Goal: Task Accomplishment & Management: Use online tool/utility

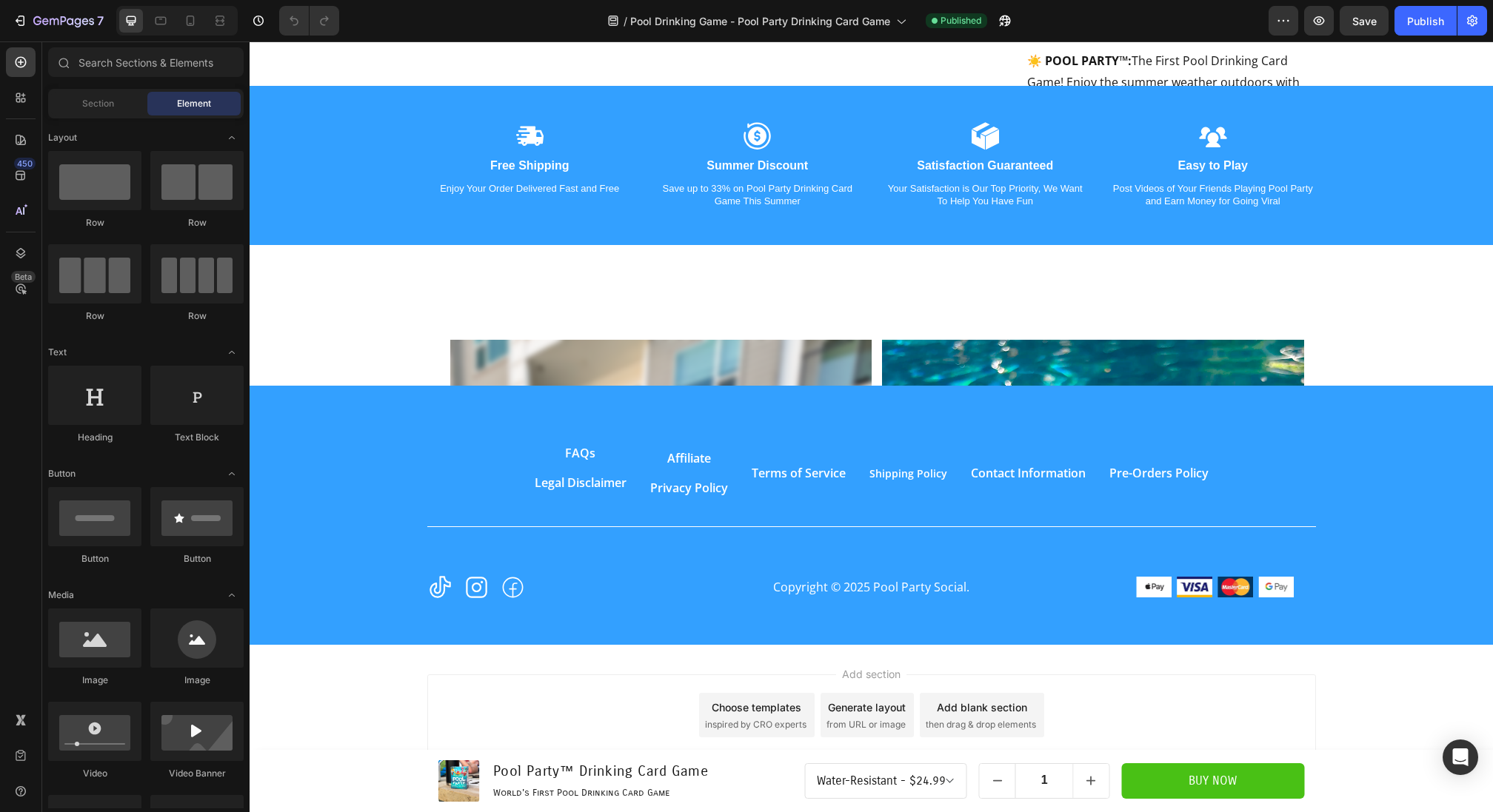
scroll to position [1477, 0]
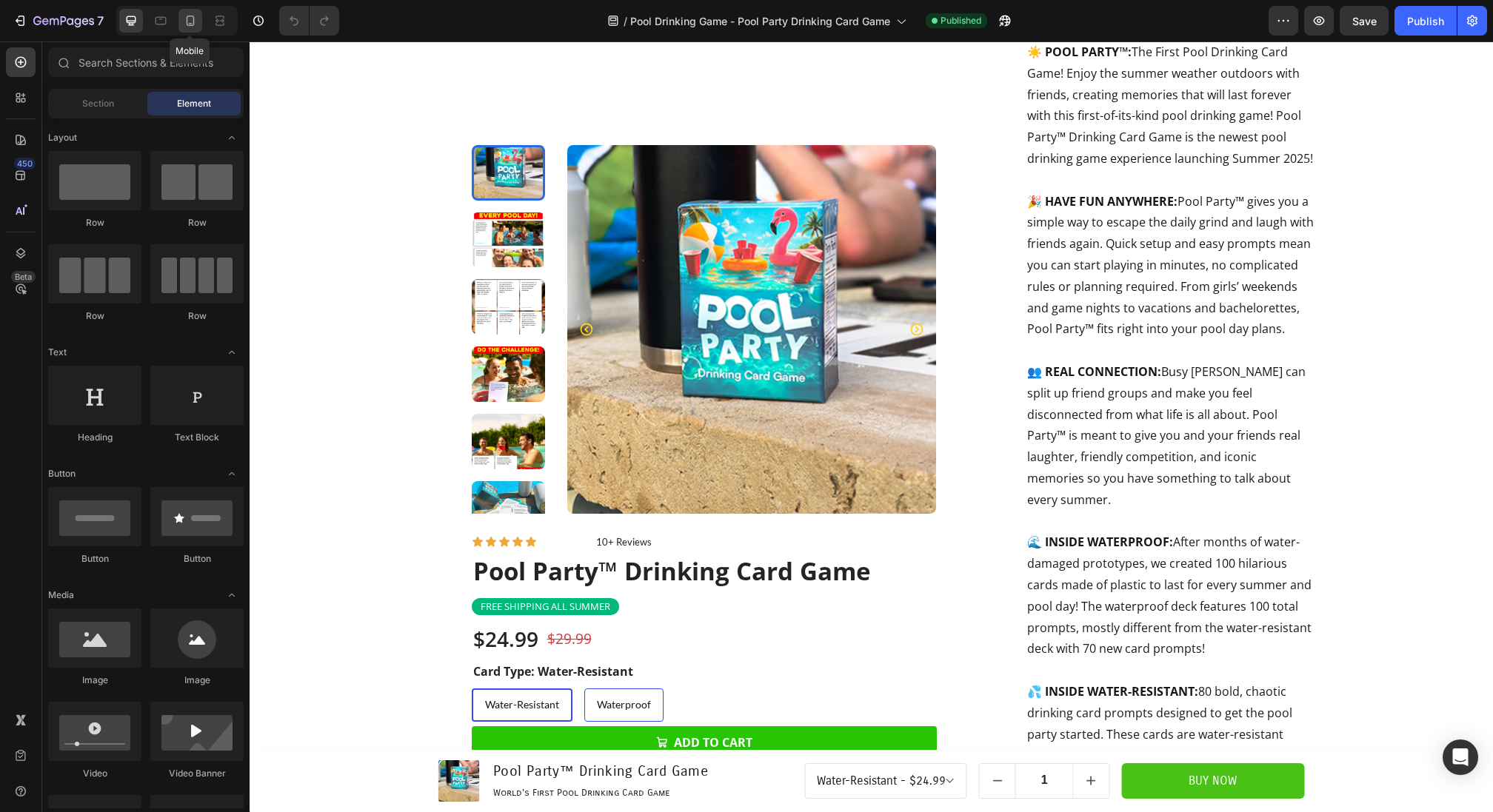
click at [193, 24] on icon at bounding box center [190, 20] width 15 height 15
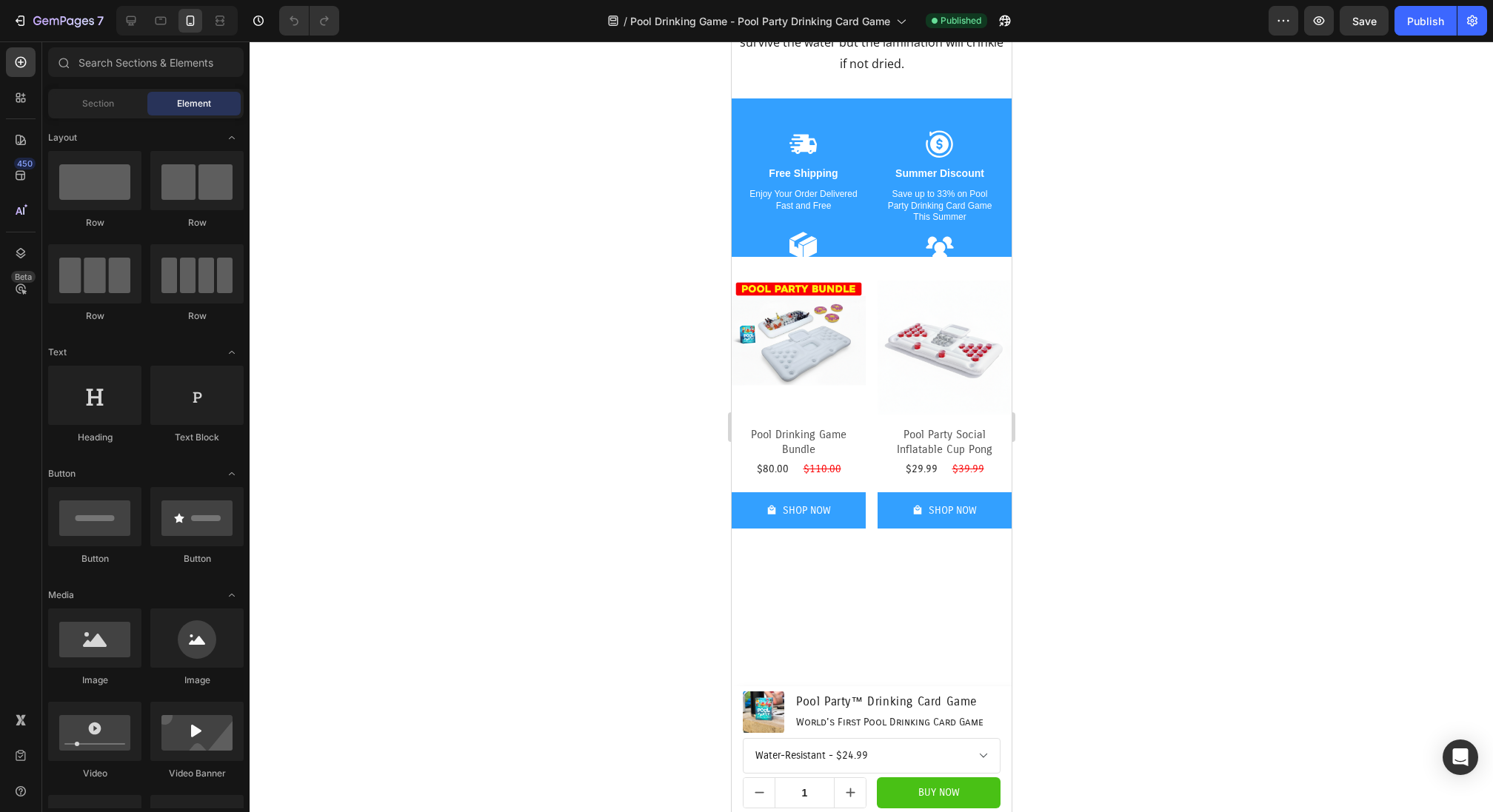
scroll to position [2889, 0]
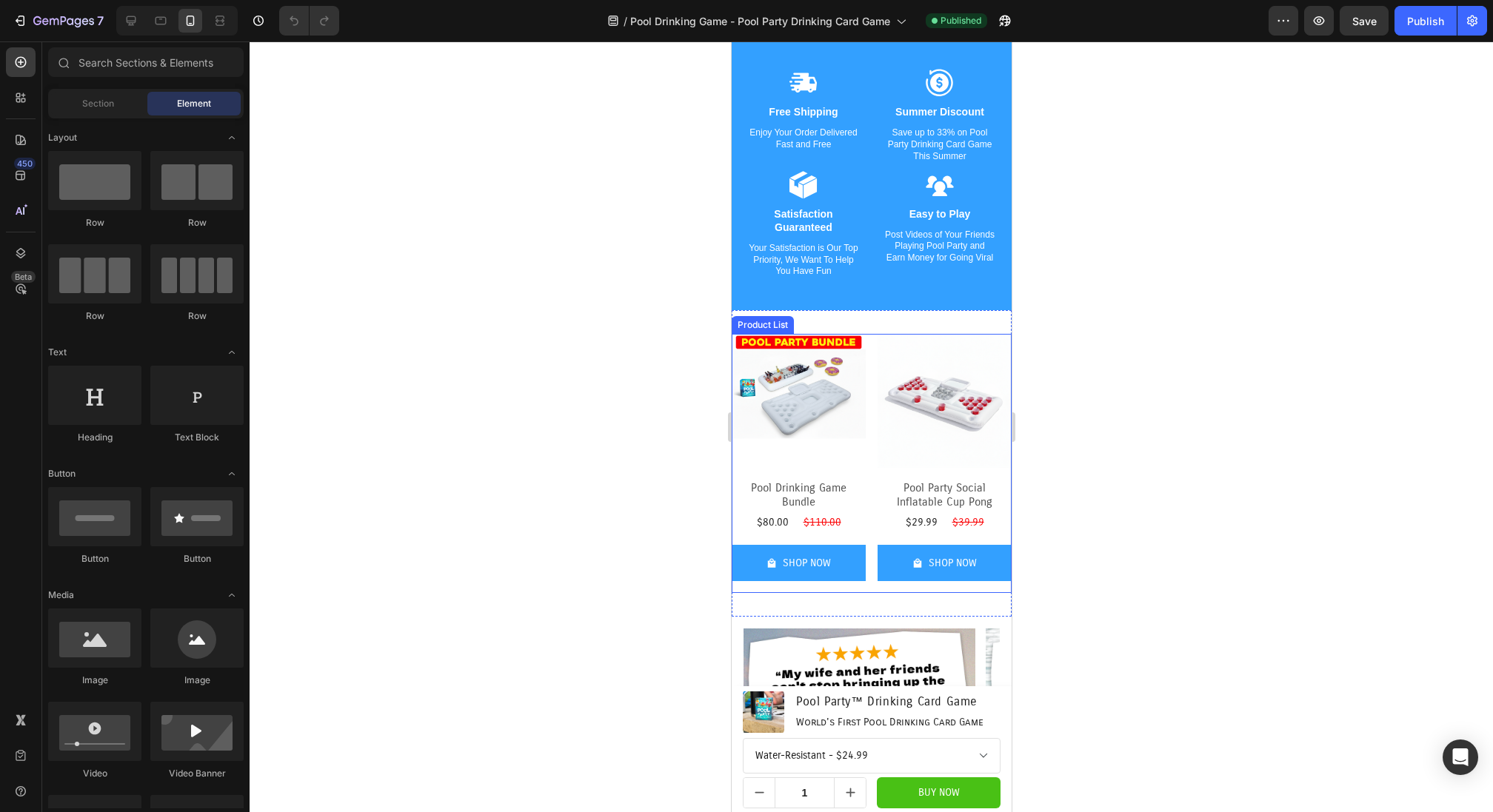
click at [869, 419] on div "Product Images Pool Drinking Game Bundle Product Title $80.00 Product Price Pro…" at bounding box center [871, 463] width 280 height 259
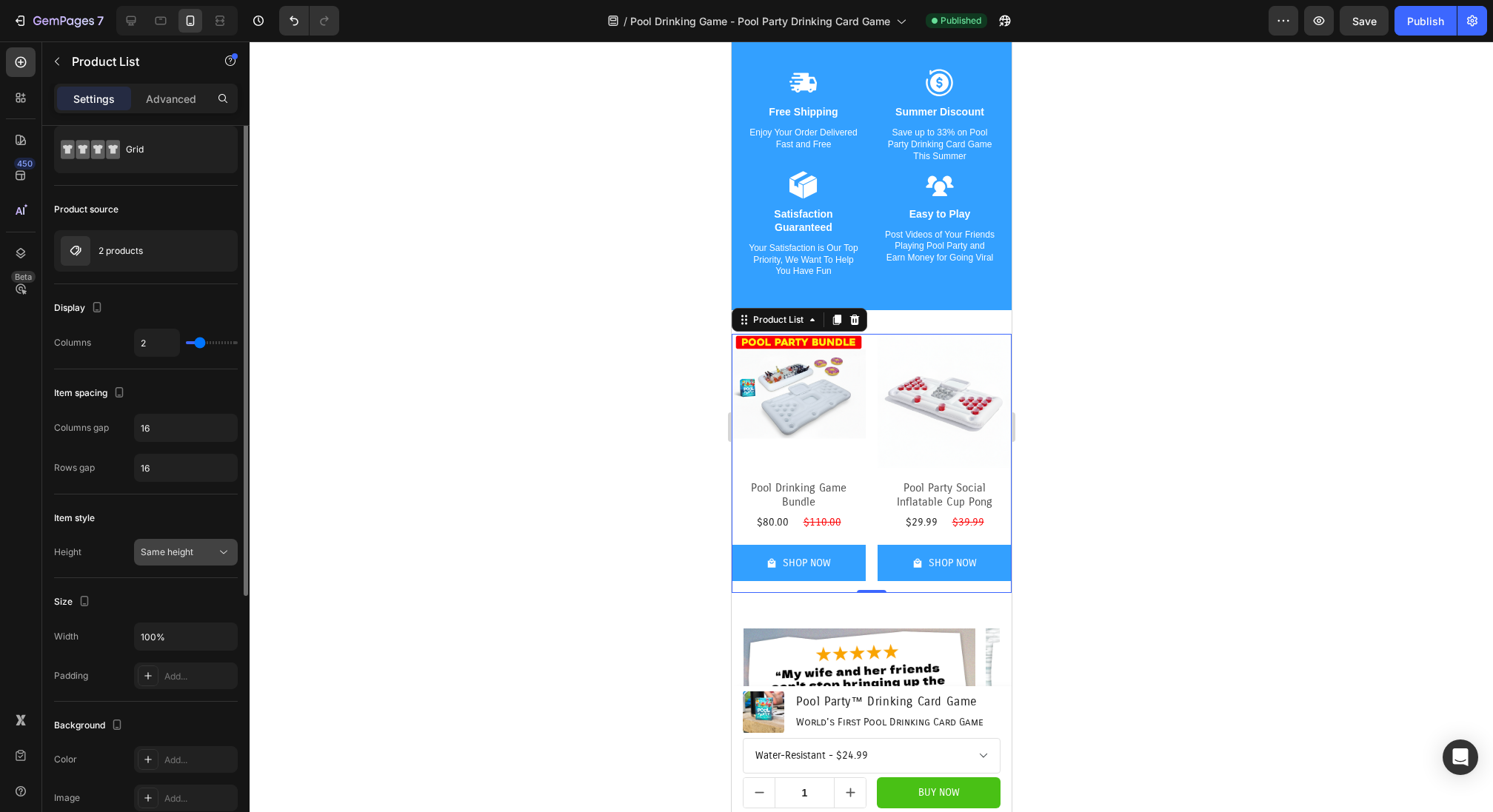
scroll to position [0, 0]
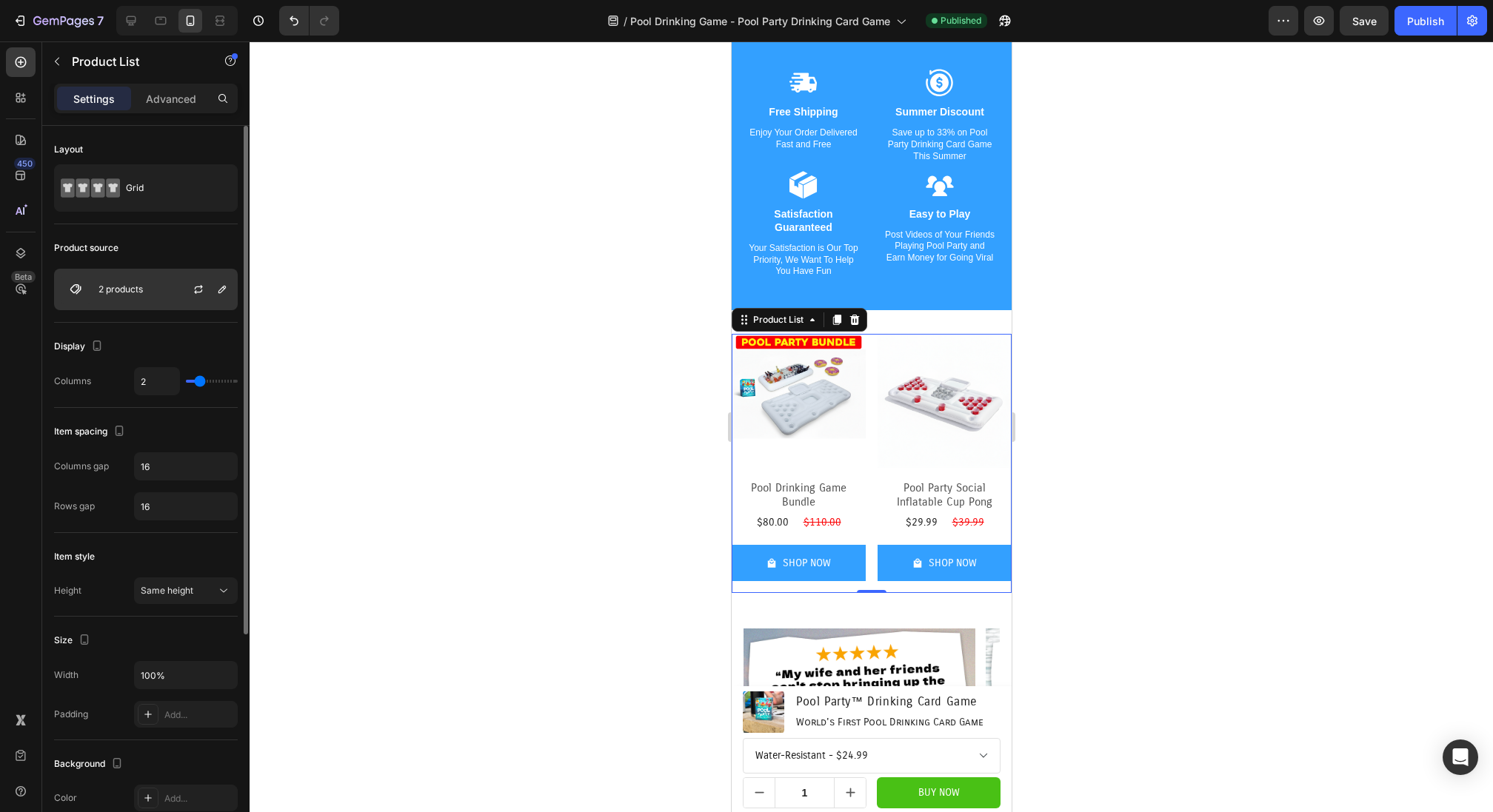
click at [152, 291] on div "2 products" at bounding box center [146, 289] width 183 height 41
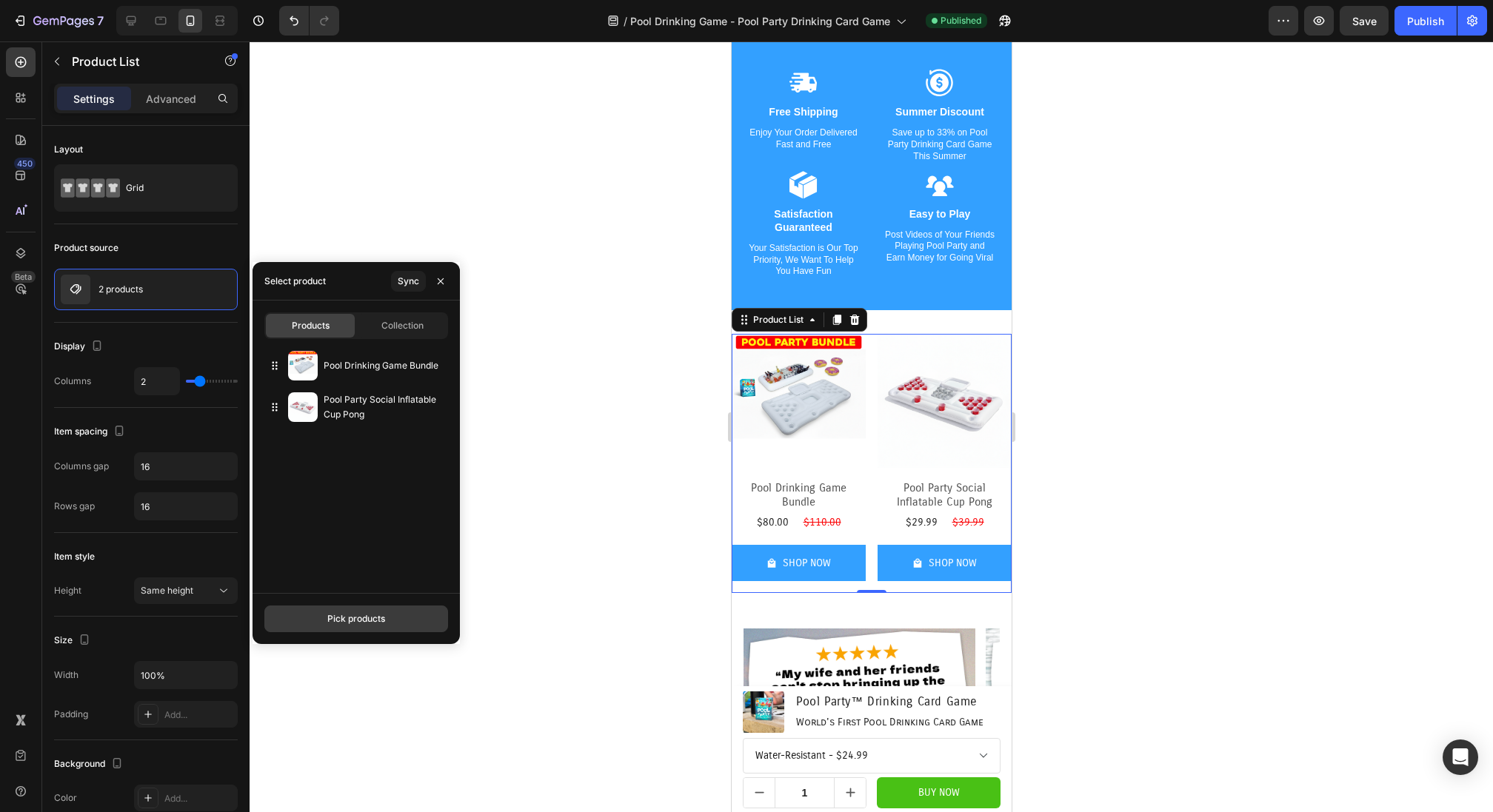
click at [356, 615] on div "Pick products" at bounding box center [356, 619] width 57 height 13
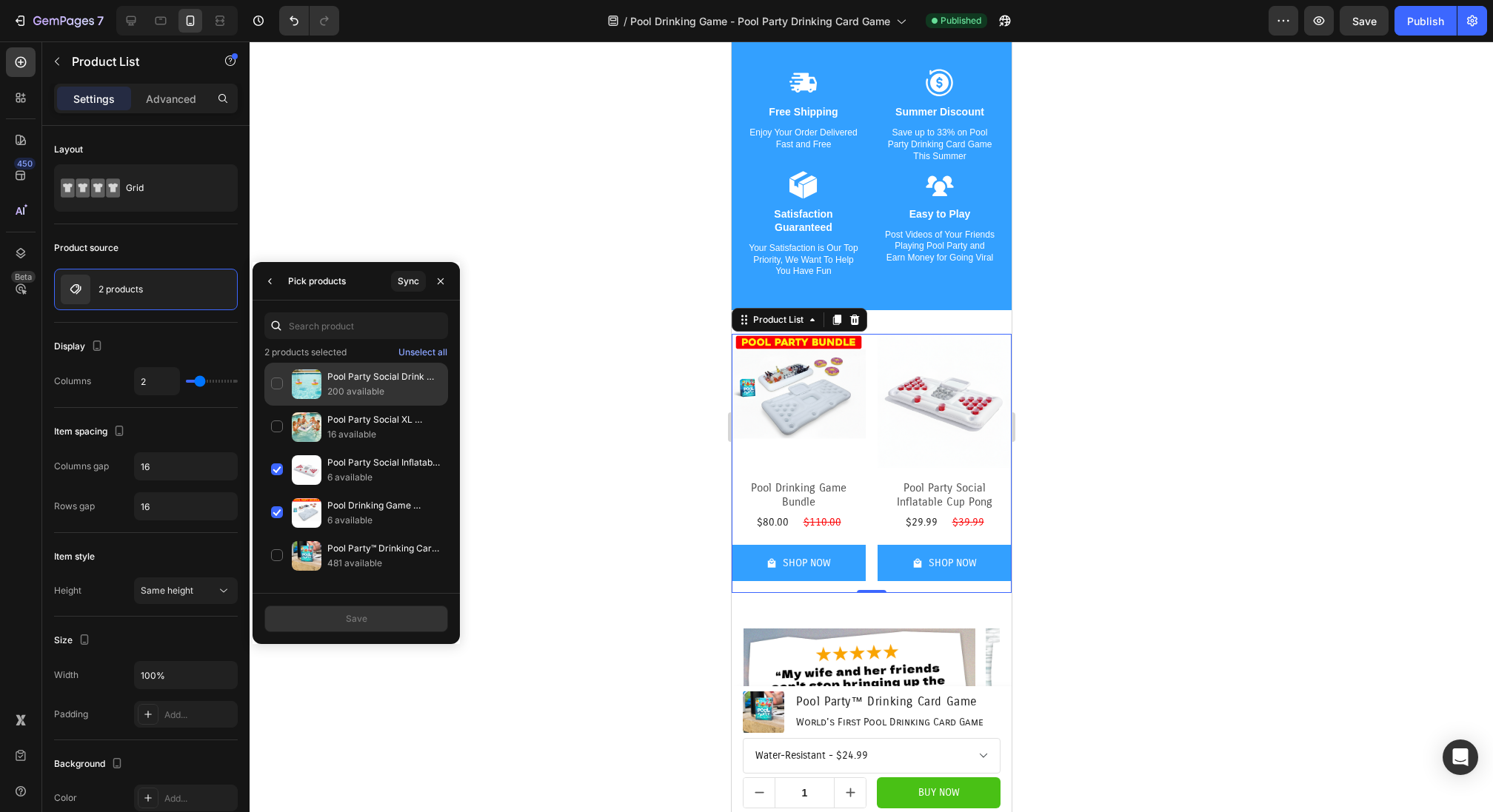
click at [275, 386] on div "Pool Party Social Drink Floats 200 available" at bounding box center [356, 384] width 183 height 43
click at [275, 423] on div "Pool Party Social XL Inflatable Serving Tray 16 available" at bounding box center [356, 427] width 183 height 43
click at [329, 625] on button "Save" at bounding box center [356, 618] width 183 height 27
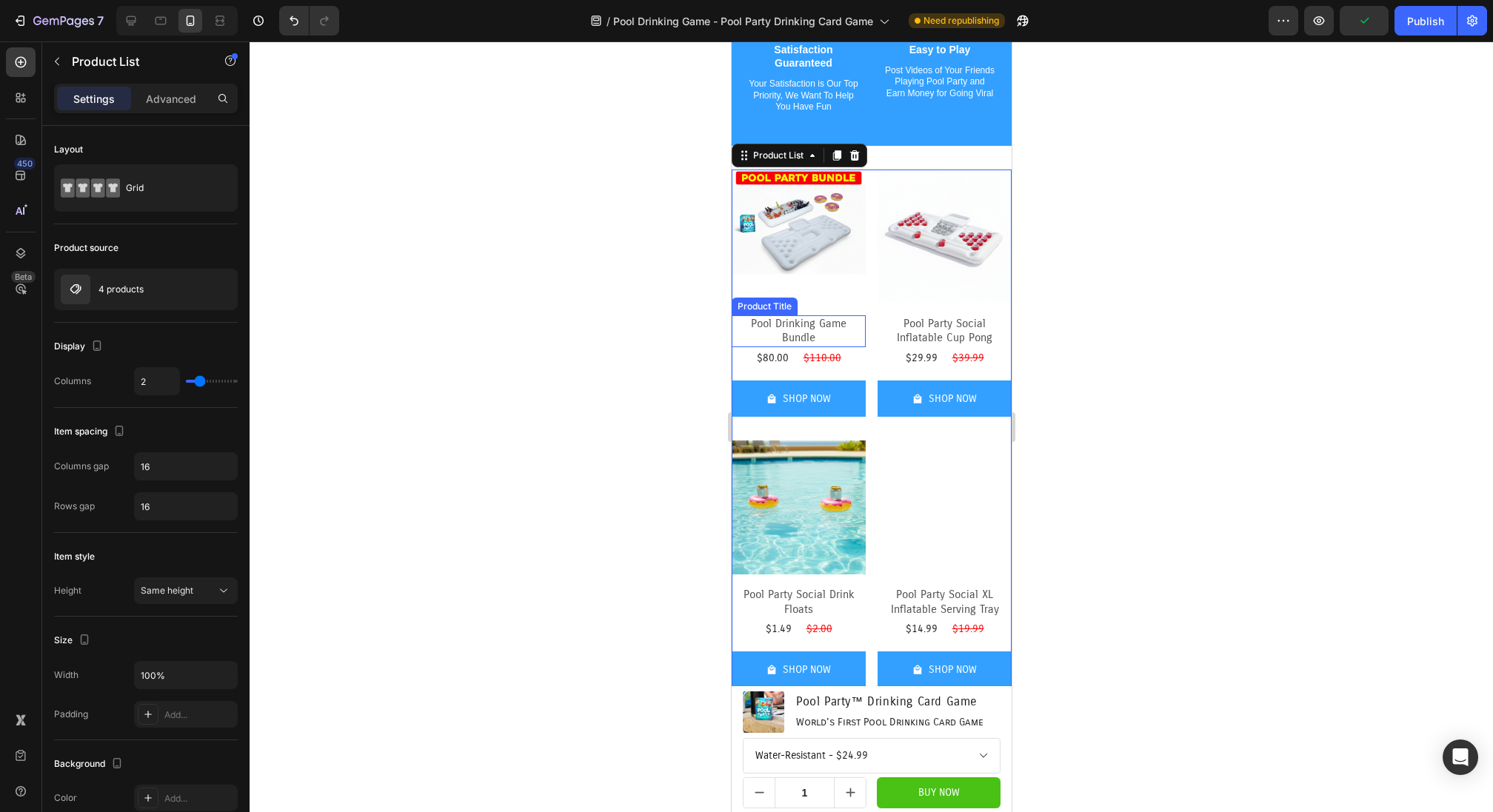
scroll to position [3064, 0]
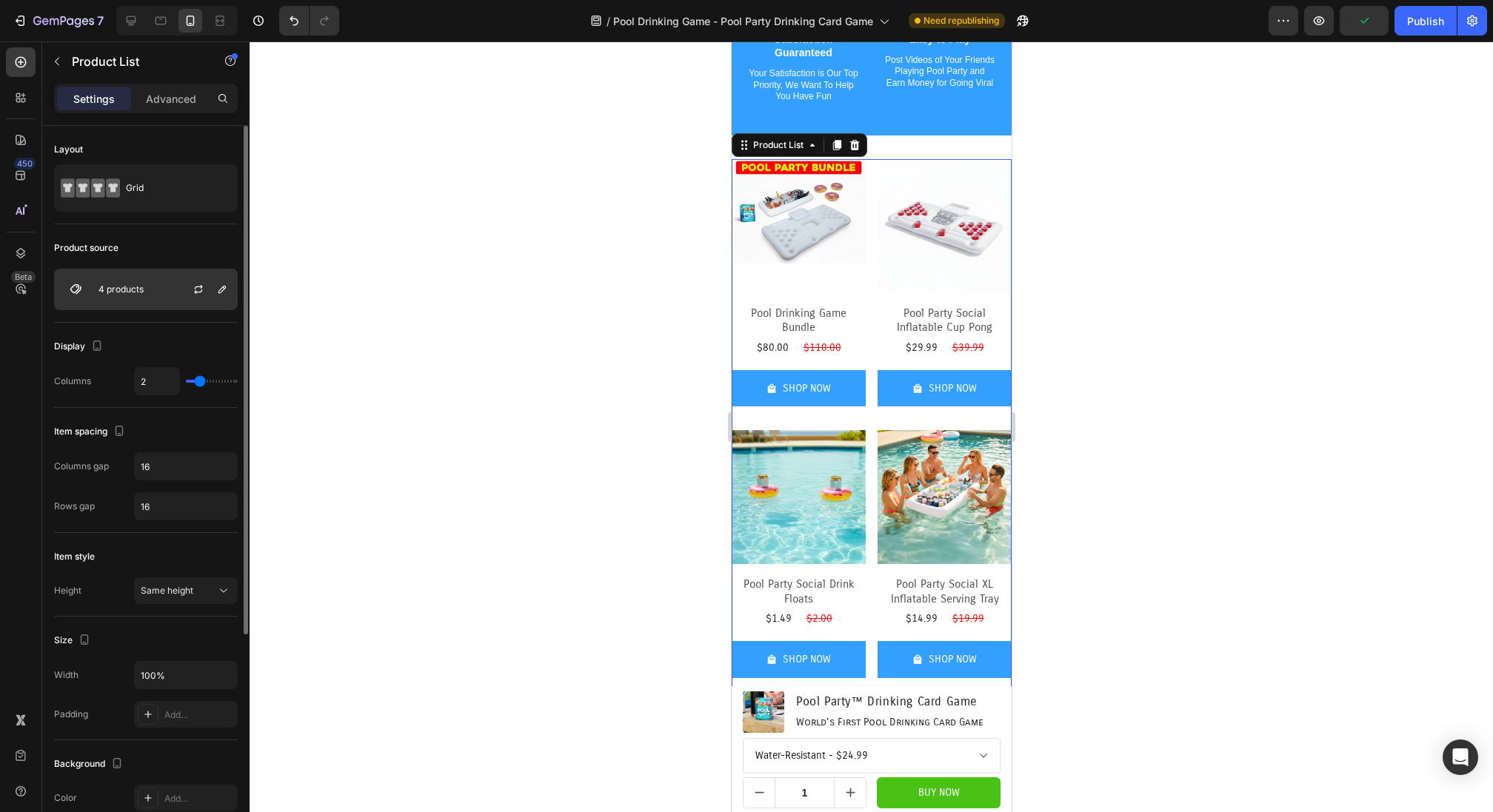
click at [141, 282] on div "4 products" at bounding box center [146, 289] width 183 height 41
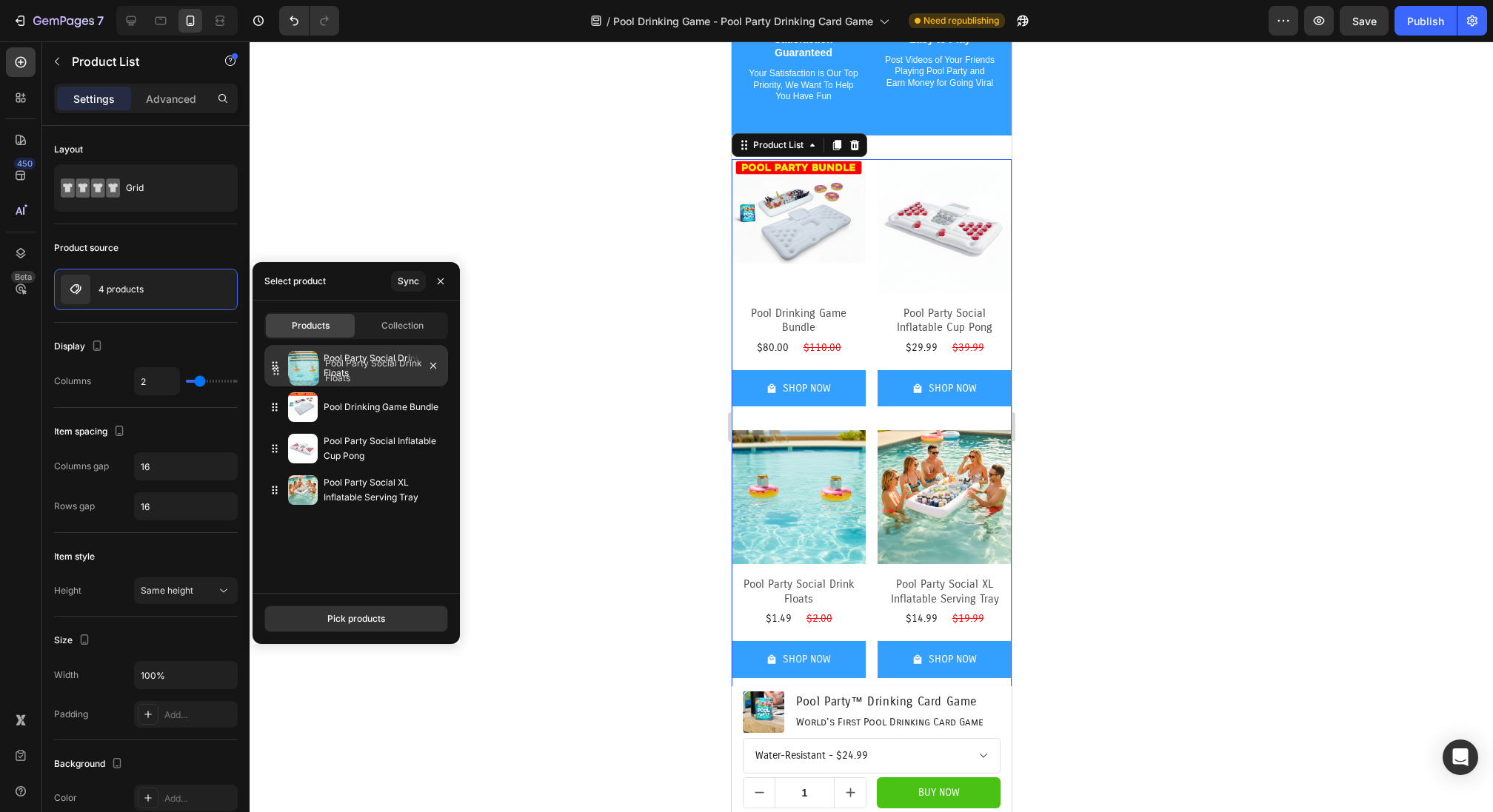
drag, startPoint x: 278, startPoint y: 454, endPoint x: 281, endPoint y: 374, distance: 80.1
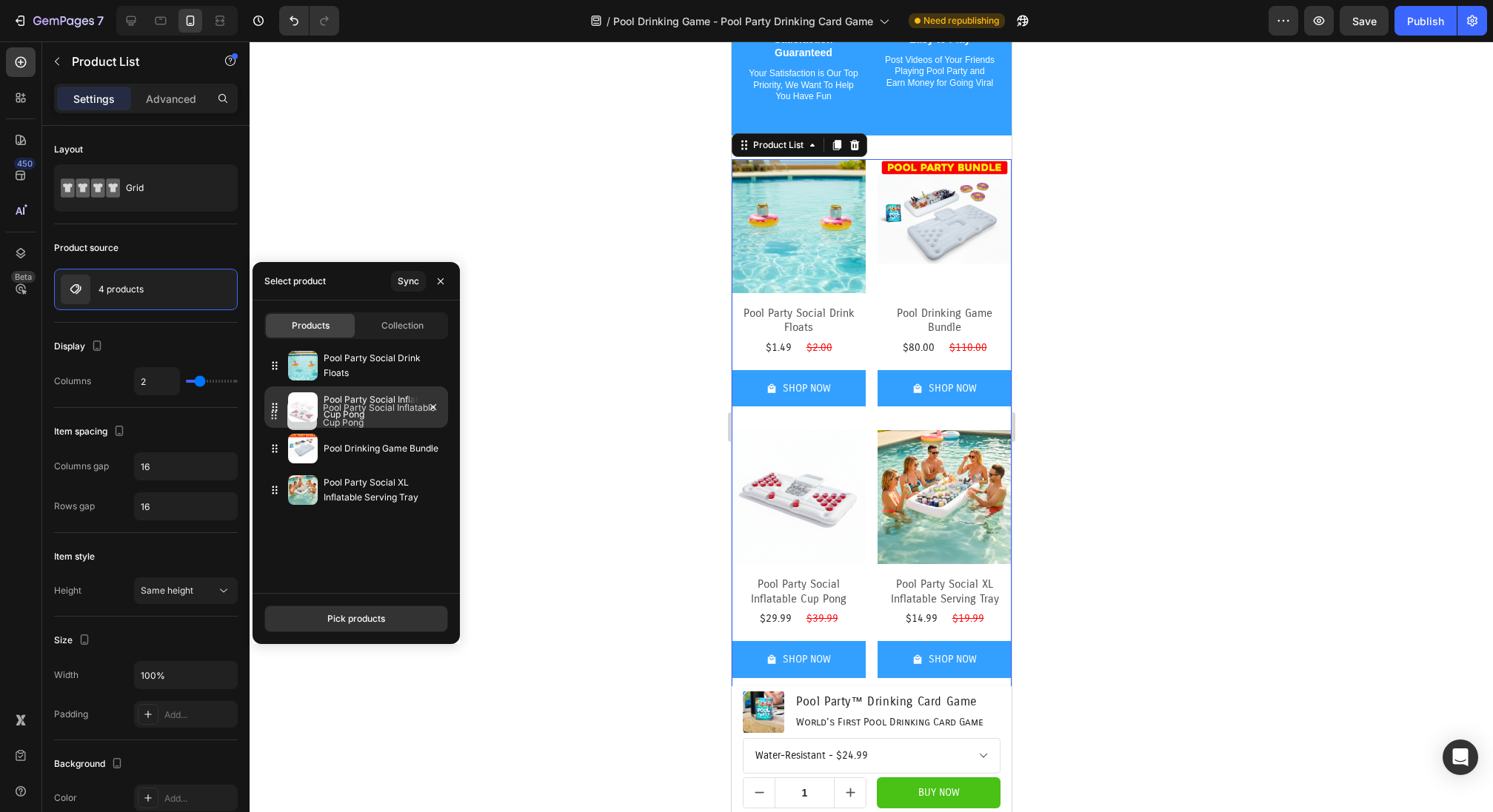
drag, startPoint x: 282, startPoint y: 453, endPoint x: 281, endPoint y: 419, distance: 34.0
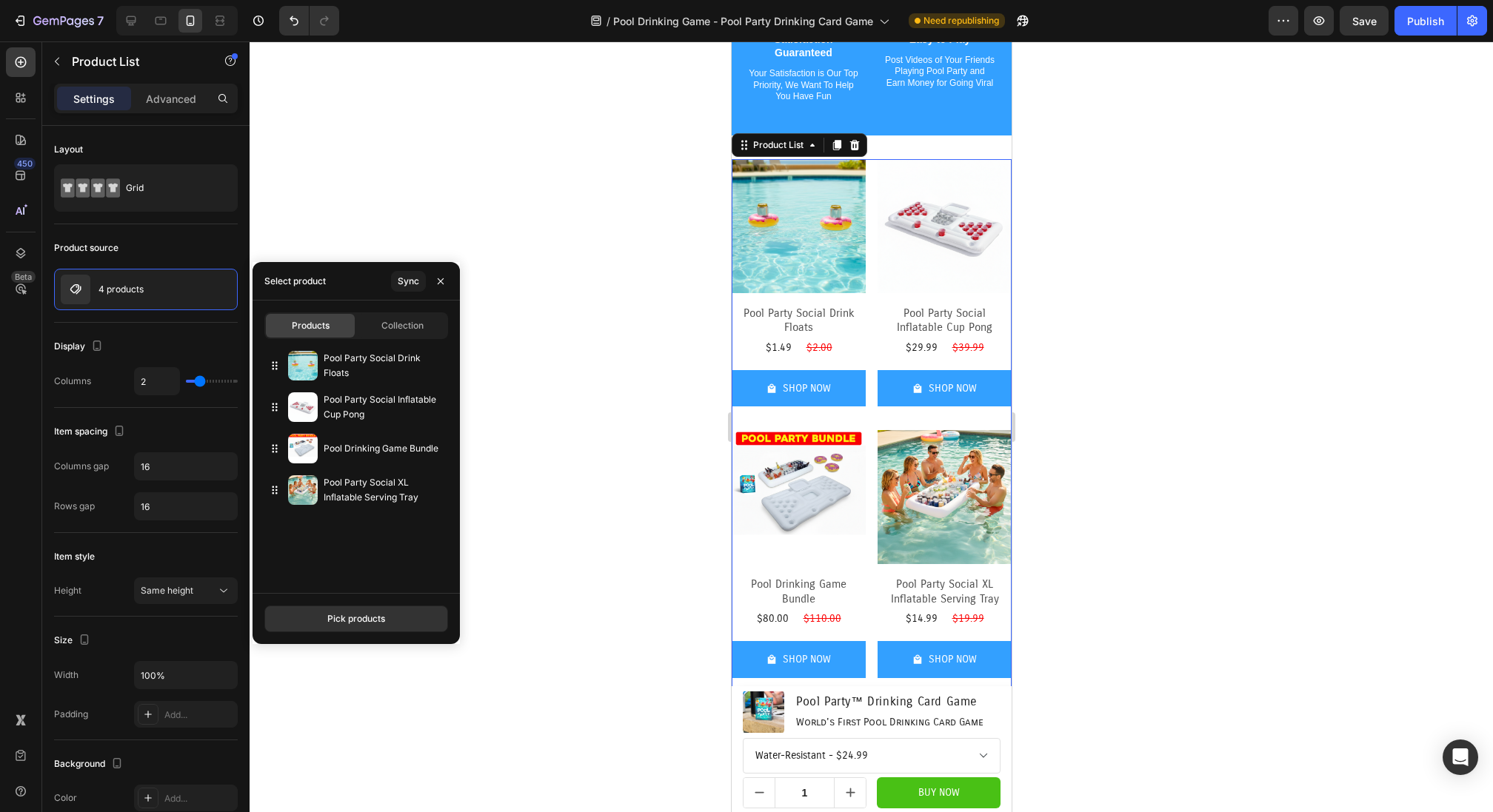
click at [639, 358] on div at bounding box center [871, 427] width 1243 height 771
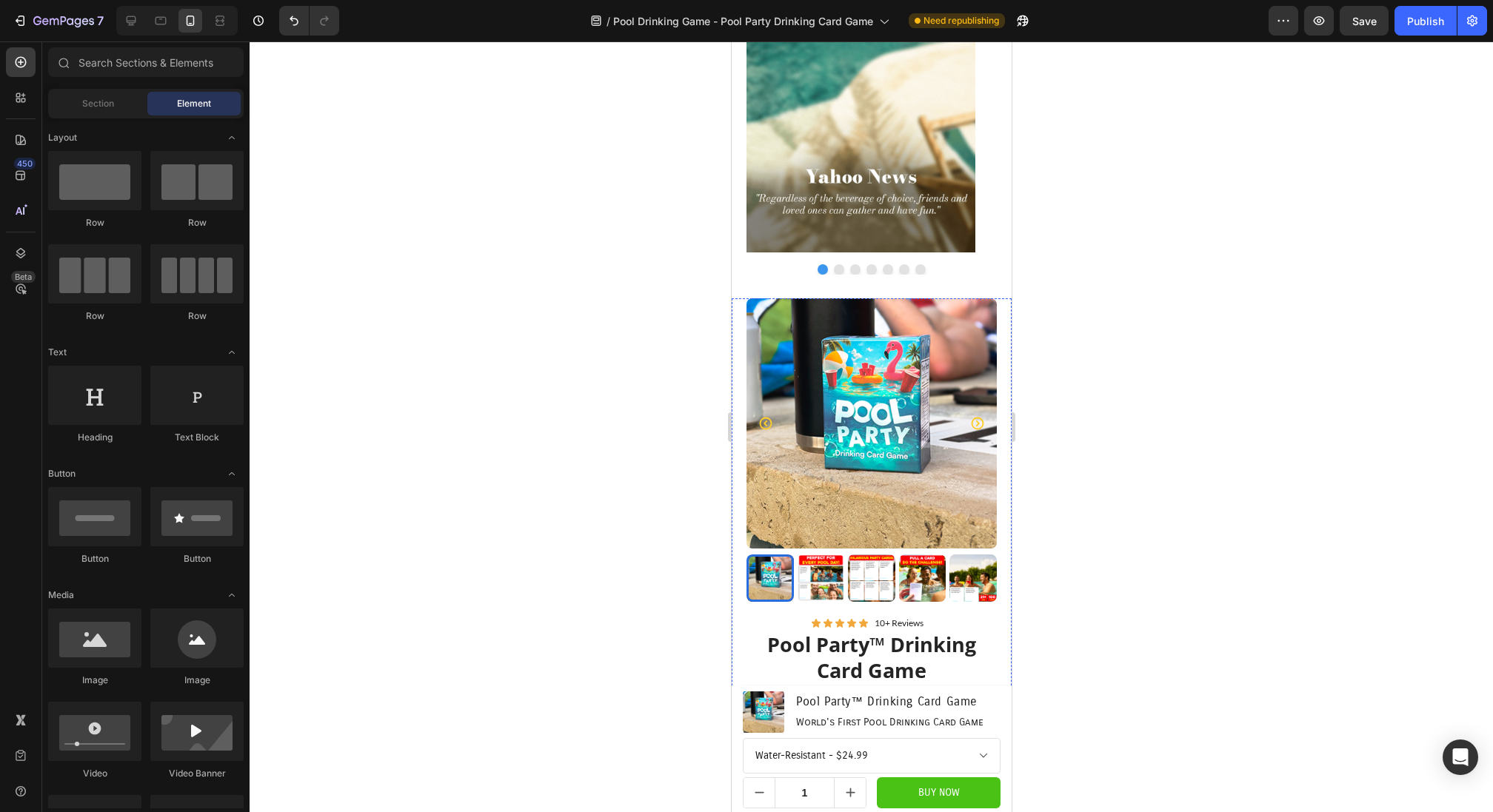
scroll to position [790, 0]
click at [1433, 21] on div "Publish" at bounding box center [1425, 20] width 37 height 15
